Goal: Task Accomplishment & Management: Complete application form

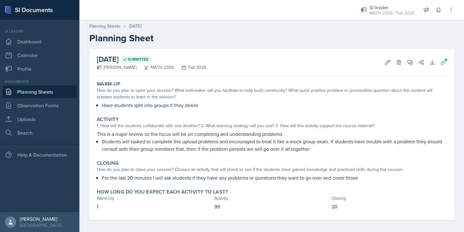
click at [57, 92] on link "Planning Sheets" at bounding box center [39, 92] width 75 height 12
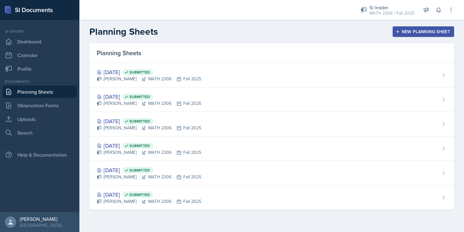
click at [399, 31] on icon "button" at bounding box center [398, 31] width 4 height 4
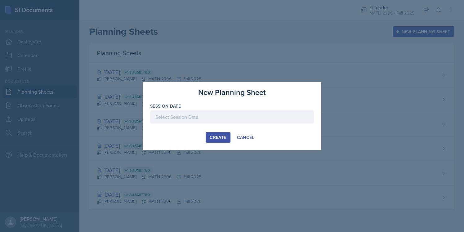
click at [204, 120] on div at bounding box center [232, 117] width 164 height 13
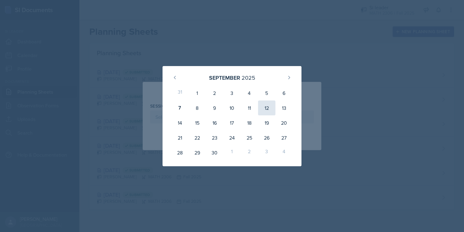
click at [271, 108] on div "12" at bounding box center [266, 108] width 17 height 15
type input "[DATE]"
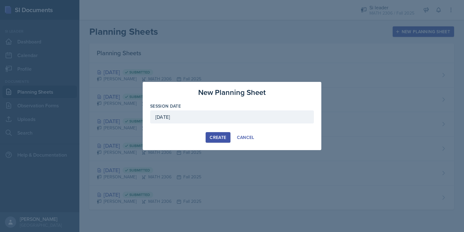
click at [214, 138] on div "Create" at bounding box center [218, 137] width 16 height 5
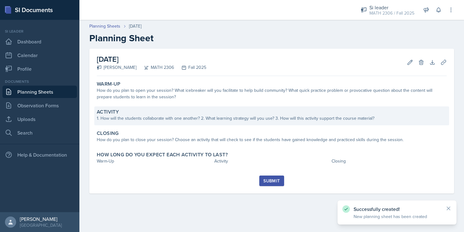
click at [238, 107] on div "Activity 1. How will the students collaborate with one another? 2. What learnin…" at bounding box center [271, 115] width 355 height 19
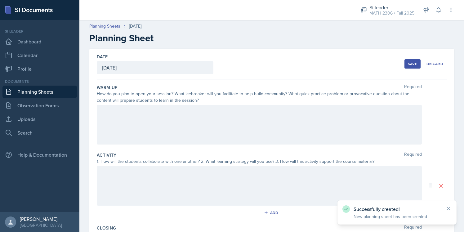
click at [311, 114] on div at bounding box center [259, 125] width 325 height 40
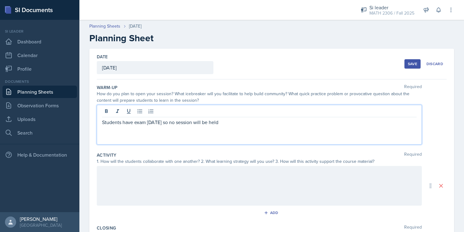
click at [103, 124] on p "Students have exam [DATE] so no session will be held" at bounding box center [259, 122] width 315 height 7
copy p "Students have exam [DATE] so no session will be held"
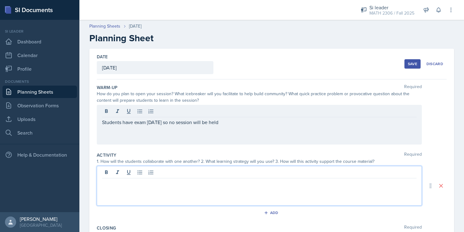
click at [138, 175] on div at bounding box center [259, 186] width 325 height 40
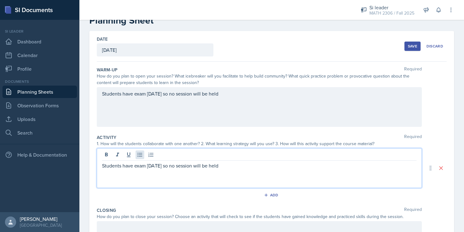
scroll to position [106, 0]
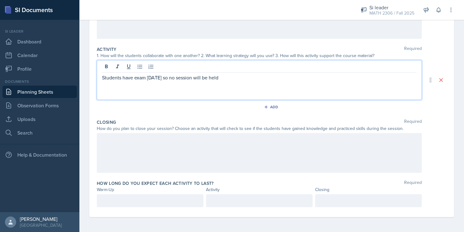
click at [138, 150] on div at bounding box center [259, 153] width 325 height 40
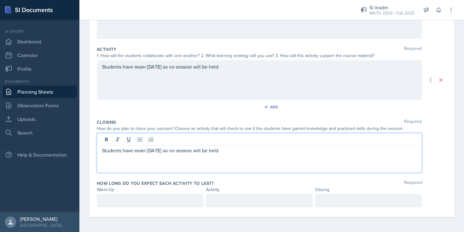
scroll to position [117, 0]
click at [131, 198] on p at bounding box center [150, 200] width 96 height 7
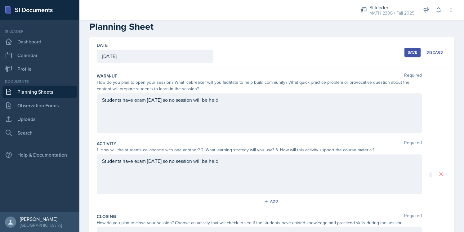
scroll to position [2, 0]
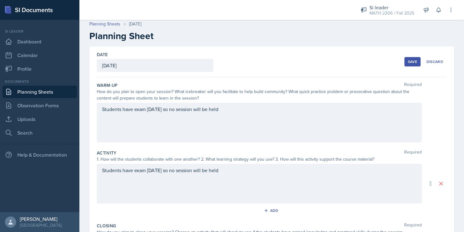
click at [416, 61] on div "Save" at bounding box center [412, 61] width 9 height 5
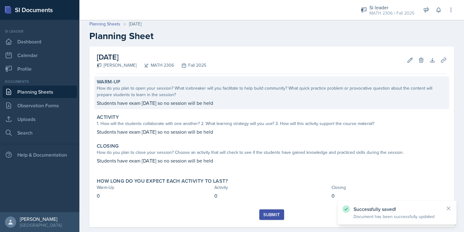
scroll to position [12, 0]
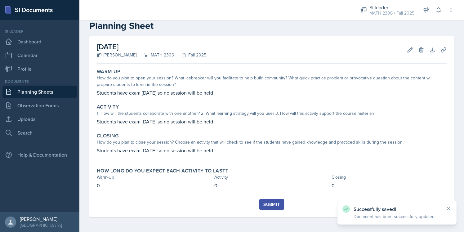
click at [275, 203] on div "Submit" at bounding box center [272, 204] width 16 height 5
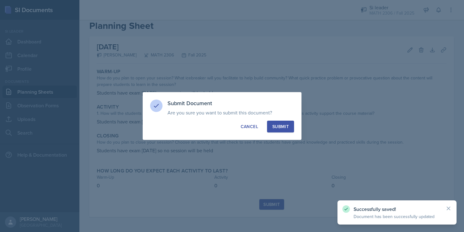
click at [284, 126] on div "Submit" at bounding box center [281, 127] width 16 height 6
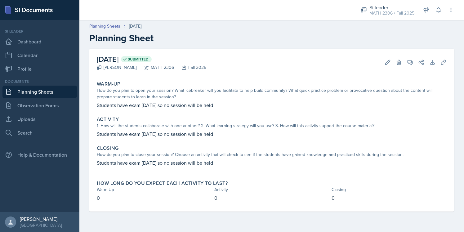
click at [34, 88] on link "Planning Sheets" at bounding box center [39, 92] width 75 height 12
